Goal: Find contact information: Find contact information

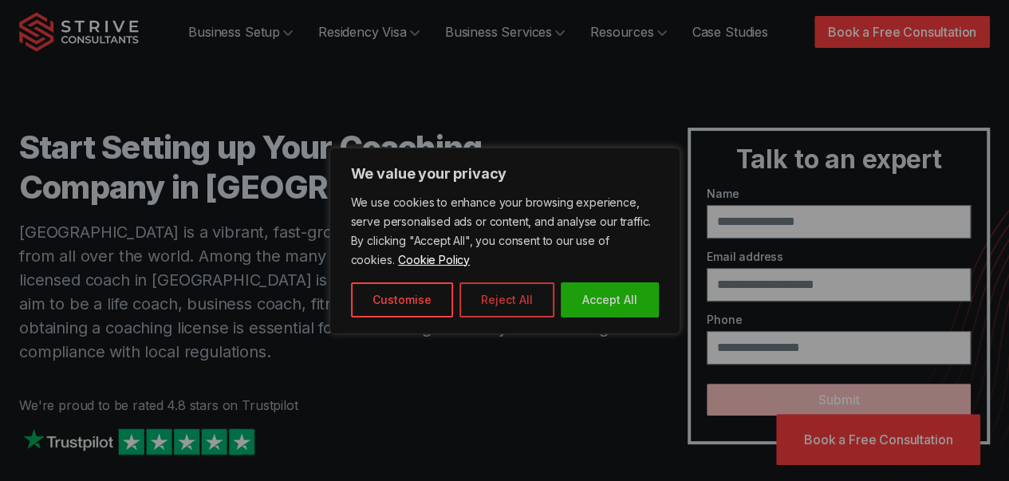
click at [514, 300] on button "Reject All" at bounding box center [506, 299] width 95 height 35
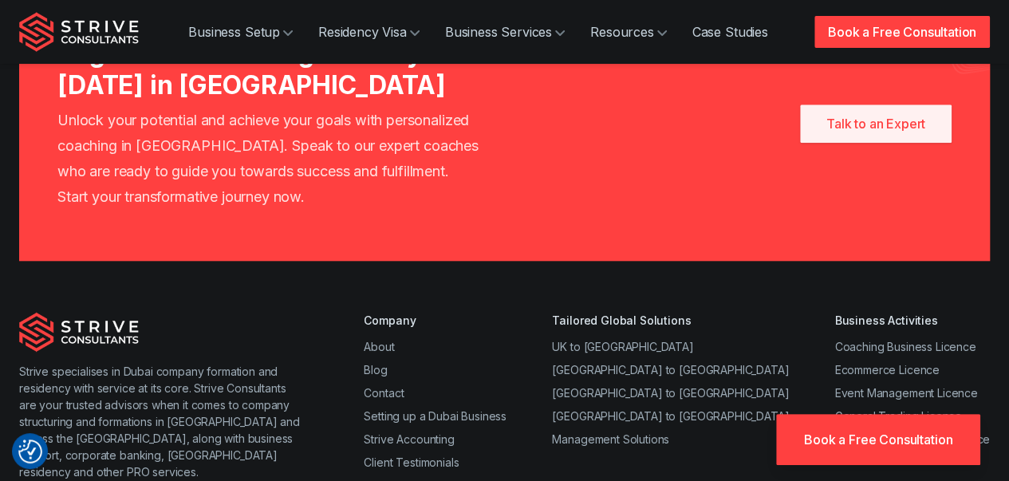
scroll to position [3623, 0]
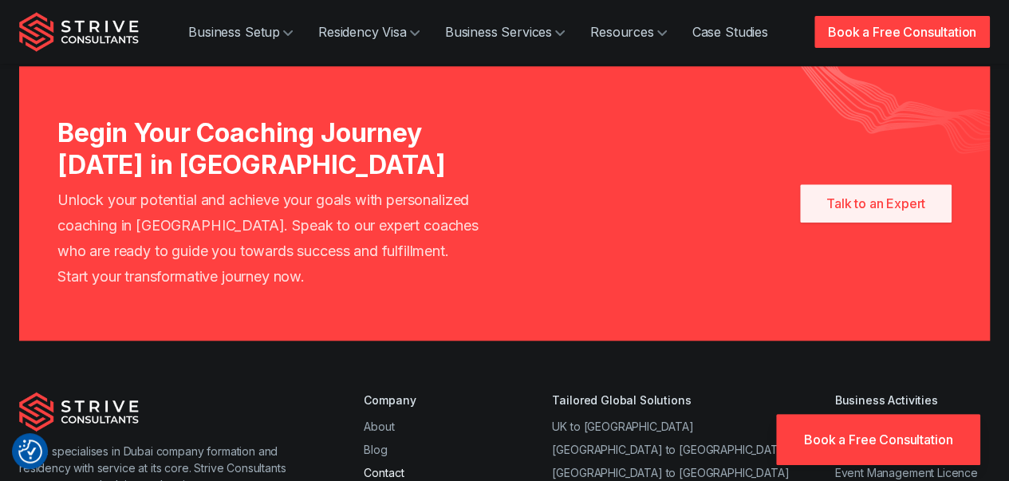
click at [378, 466] on link "Contact" at bounding box center [384, 473] width 40 height 14
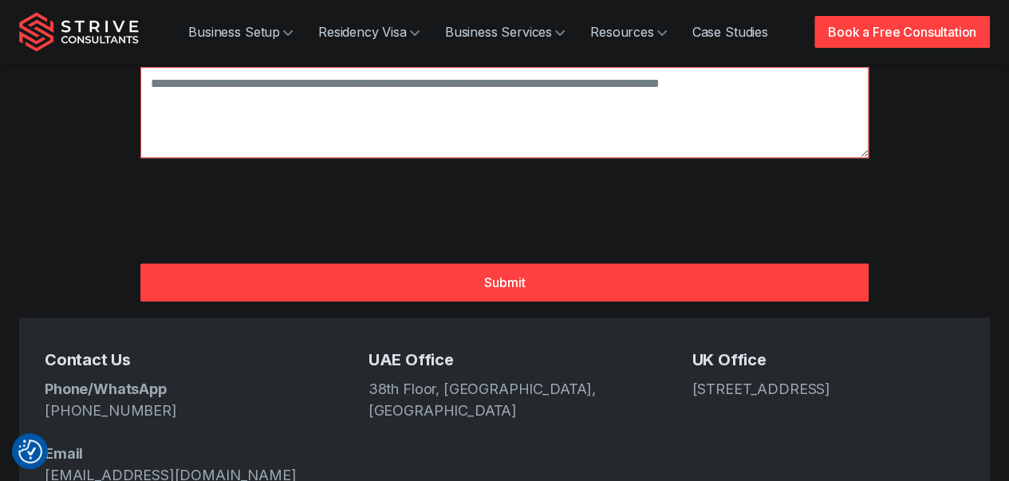
scroll to position [597, 0]
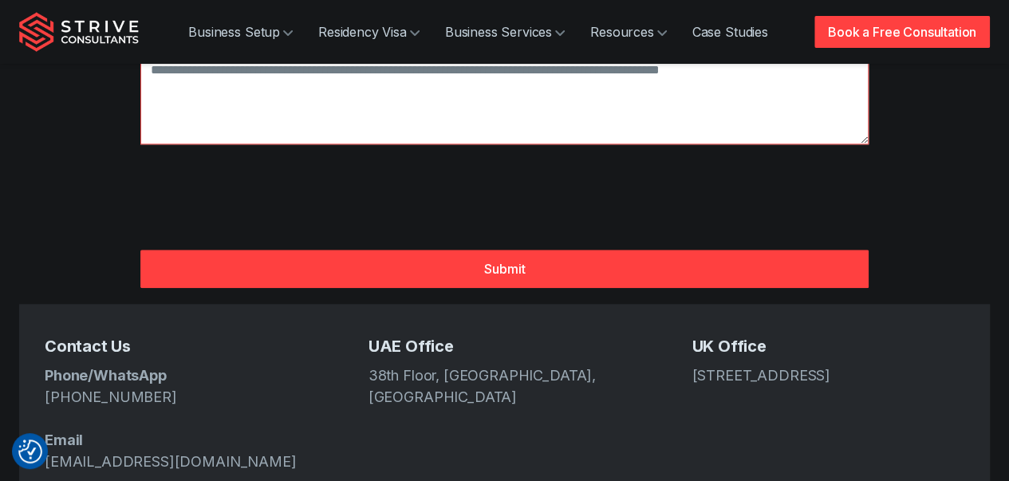
drag, startPoint x: 207, startPoint y: 350, endPoint x: 81, endPoint y: 345, distance: 126.9
click at [81, 364] on p "Phone/WhatsApp [PHONE_NUMBER] Email [EMAIL_ADDRESS][DOMAIN_NAME]" at bounding box center [181, 418] width 273 height 108
copy link "4 439 6282"
